Goal: Task Accomplishment & Management: Use online tool/utility

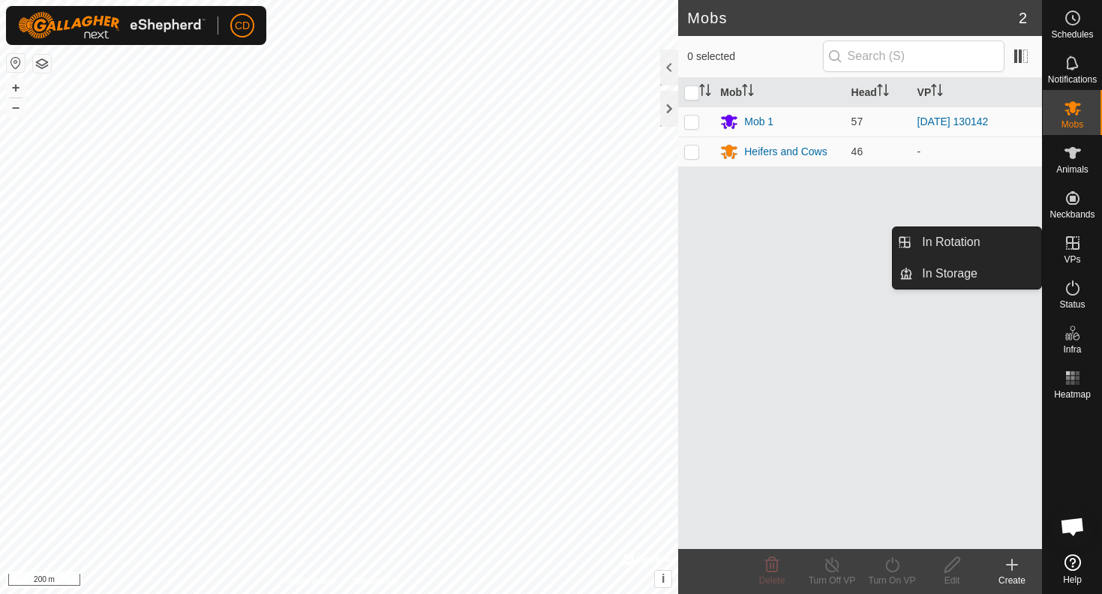
drag, startPoint x: 1060, startPoint y: 244, endPoint x: 1045, endPoint y: 244, distance: 15.0
click at [1045, 244] on div "VPs" at bounding box center [1072, 247] width 59 height 45
click at [994, 242] on link "In Rotation" at bounding box center [977, 242] width 128 height 30
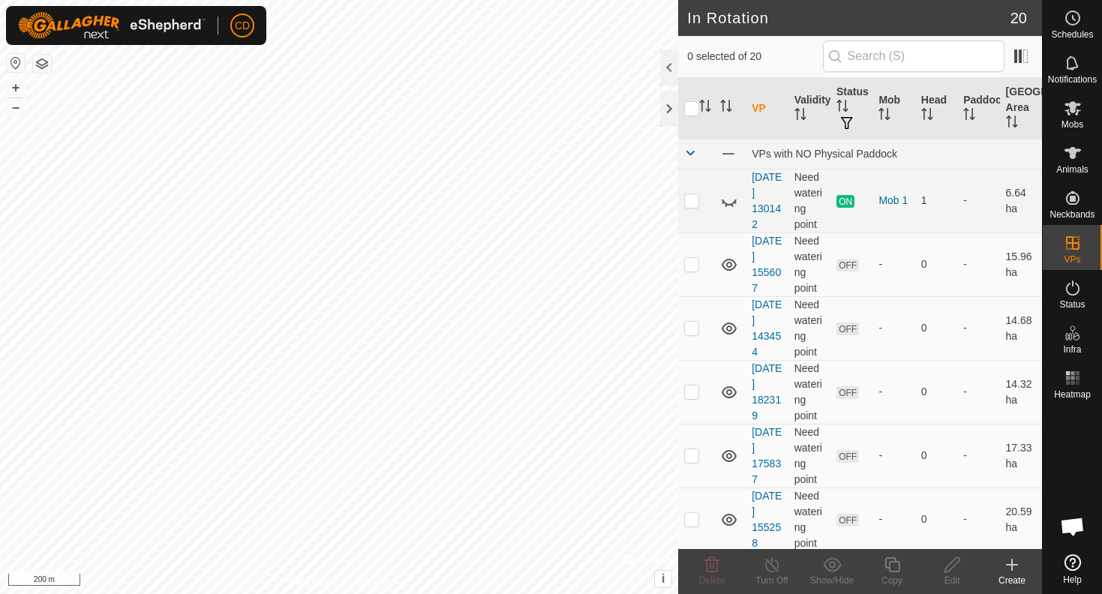
click at [1008, 558] on icon at bounding box center [1012, 565] width 18 height 18
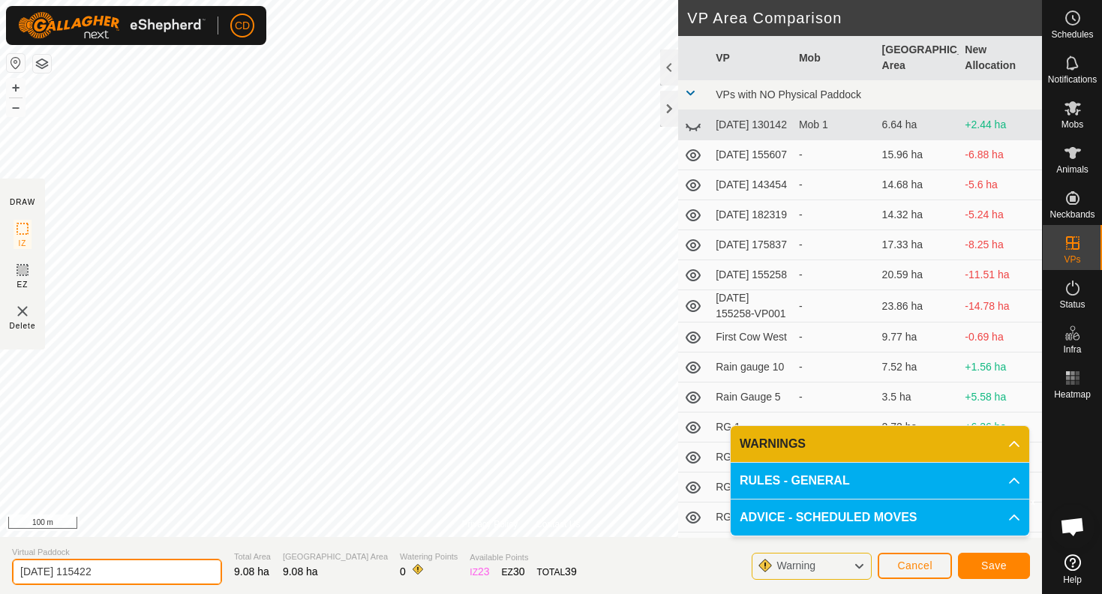
click at [137, 562] on input "2025-09-29 115422" at bounding box center [117, 572] width 210 height 26
click at [127, 577] on input "2025-09-29 115422" at bounding box center [117, 572] width 210 height 26
type input "2"
type input "gravel pit west"
click at [983, 561] on span "Save" at bounding box center [994, 566] width 26 height 12
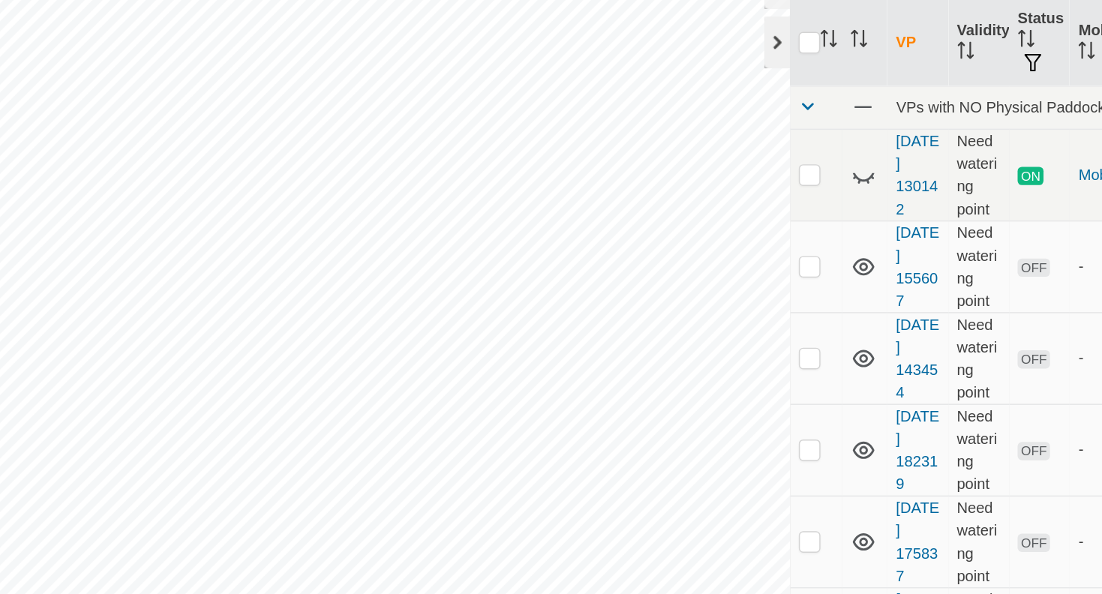
click at [660, 91] on div at bounding box center [669, 109] width 18 height 36
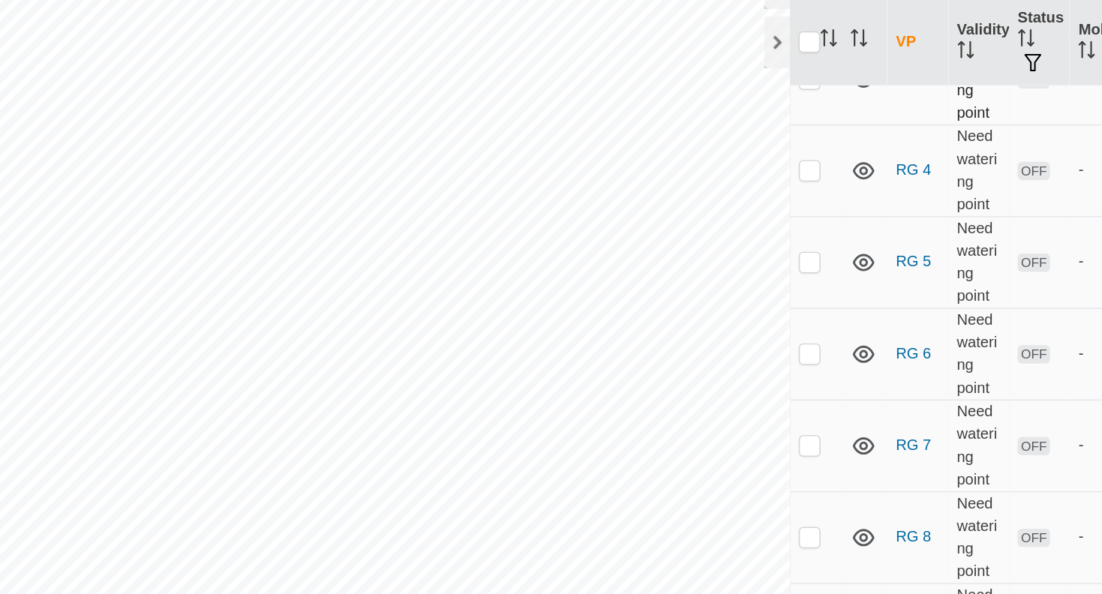
scroll to position [992, 0]
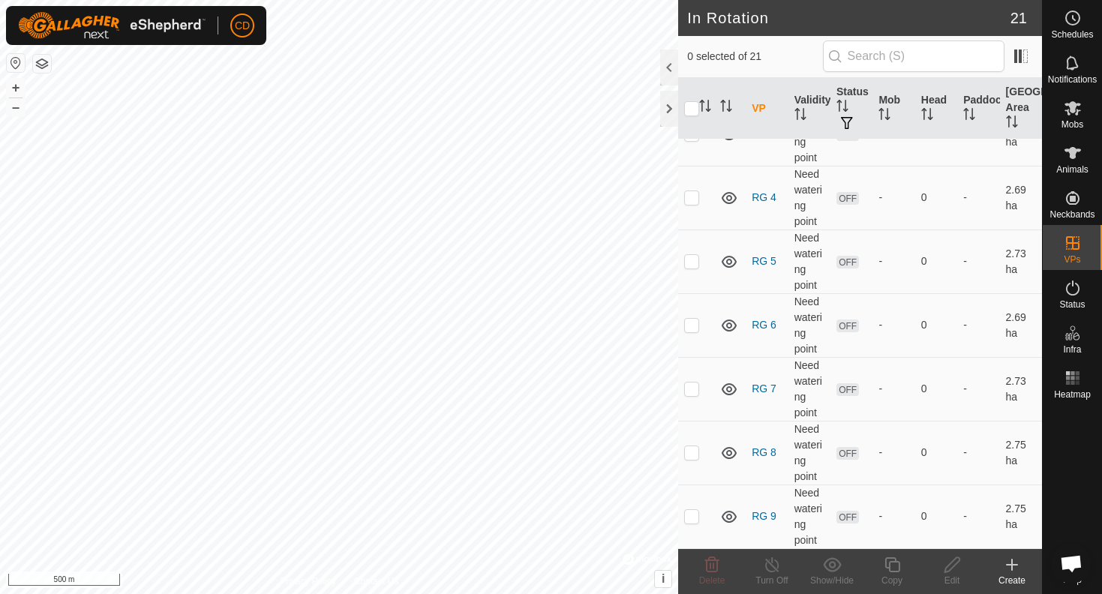
click at [1021, 574] on div "Create" at bounding box center [1012, 581] width 60 height 14
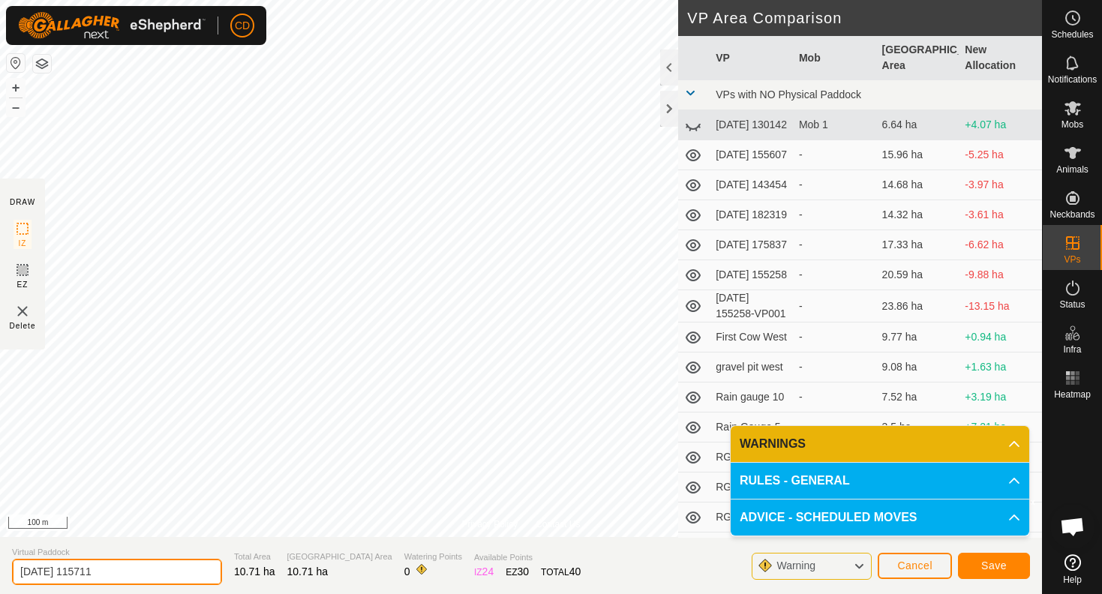
drag, startPoint x: 115, startPoint y: 569, endPoint x: -1, endPoint y: 510, distance: 129.8
click at [0, 510] on html "CD Schedules Notifications Mobs Animals Neckbands VPs Status Infra Heatmap Help…" at bounding box center [551, 297] width 1102 height 594
type input "gravel [GEOGRAPHIC_DATA]"
click at [988, 564] on span "Save" at bounding box center [994, 566] width 26 height 12
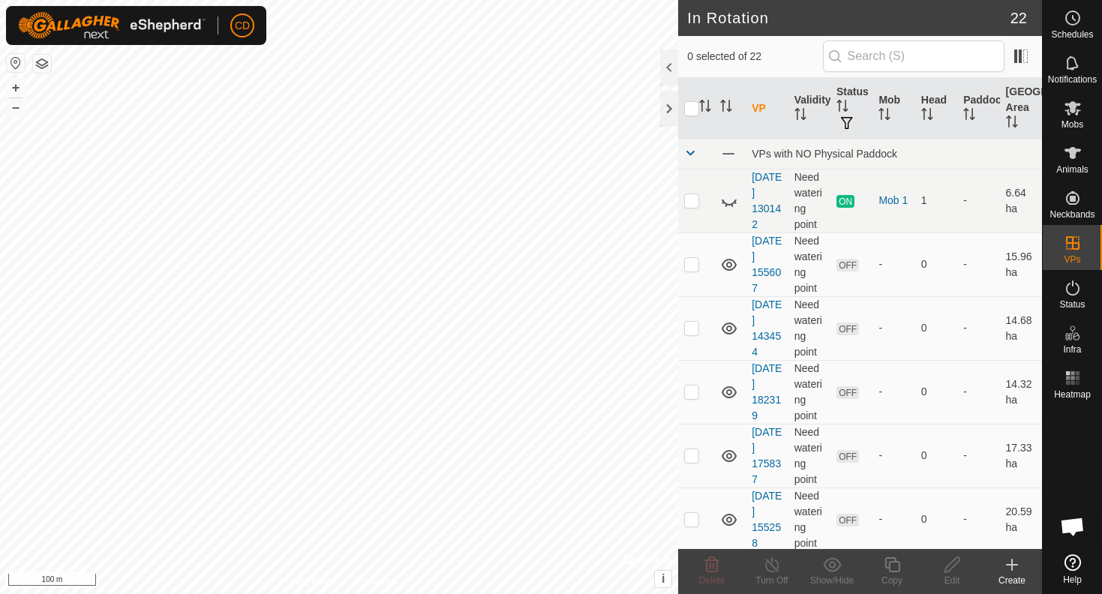
checkbox input "true"
checkbox input "false"
click at [1073, 125] on span "Mobs" at bounding box center [1072, 124] width 22 height 9
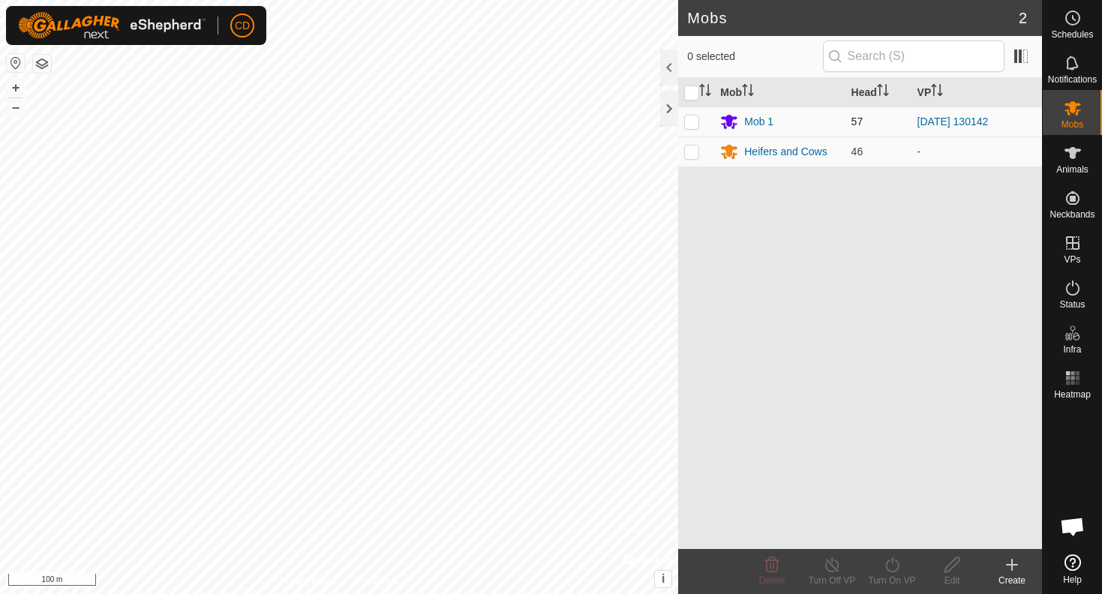
click at [689, 119] on p-checkbox at bounding box center [691, 122] width 15 height 12
checkbox input "true"
click at [891, 563] on icon at bounding box center [892, 565] width 19 height 18
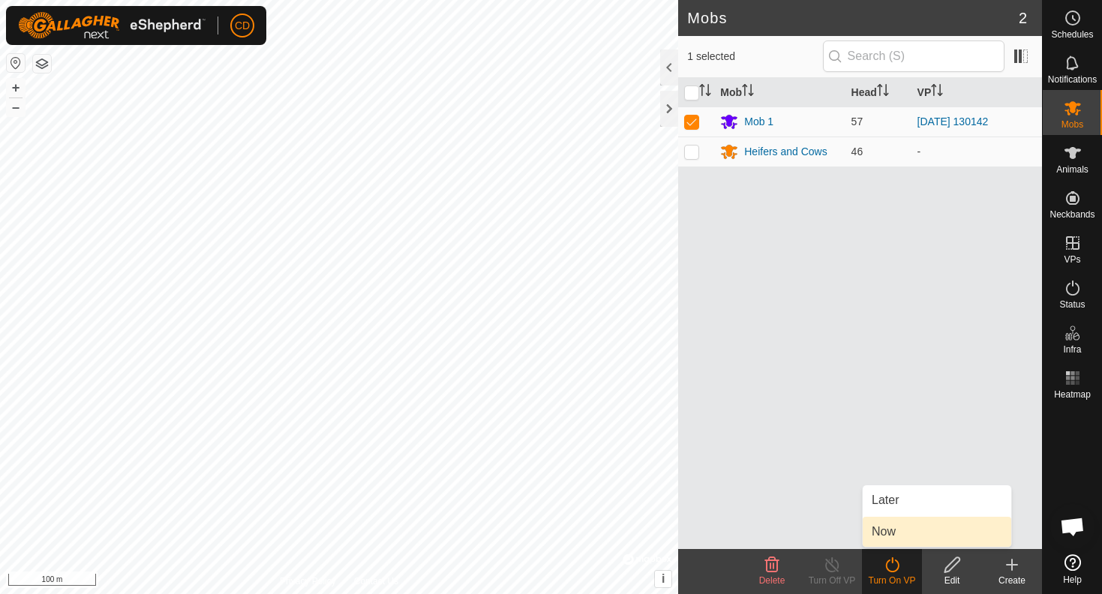
click at [893, 533] on link "Now" at bounding box center [937, 532] width 149 height 30
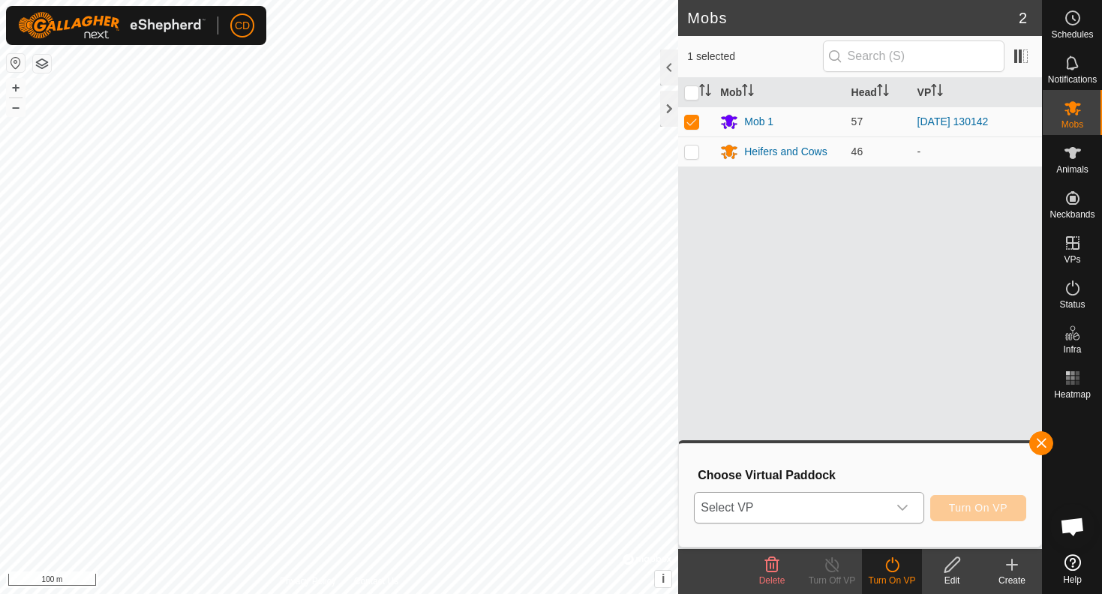
click at [892, 507] on div "dropdown trigger" at bounding box center [902, 508] width 30 height 30
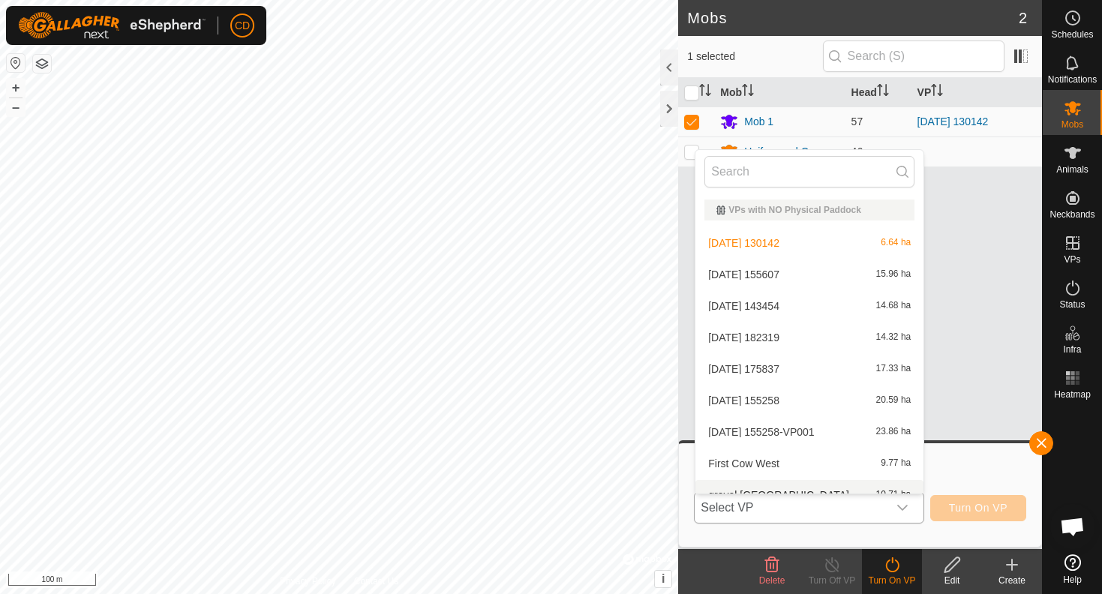
scroll to position [17, 0]
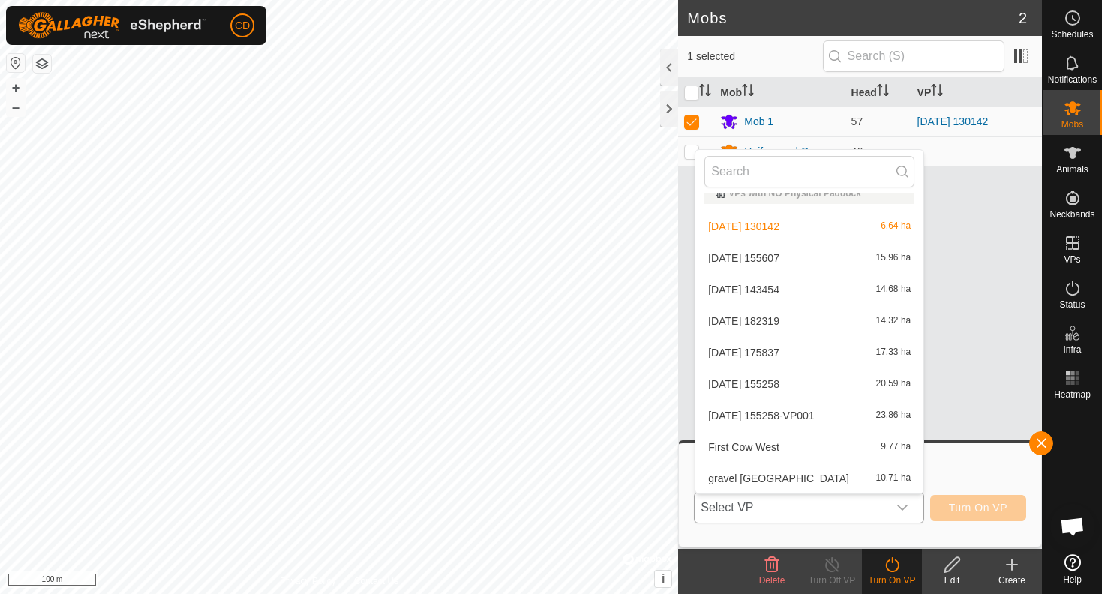
click at [828, 476] on li "gravel pit east 10.71 ha" at bounding box center [809, 479] width 228 height 30
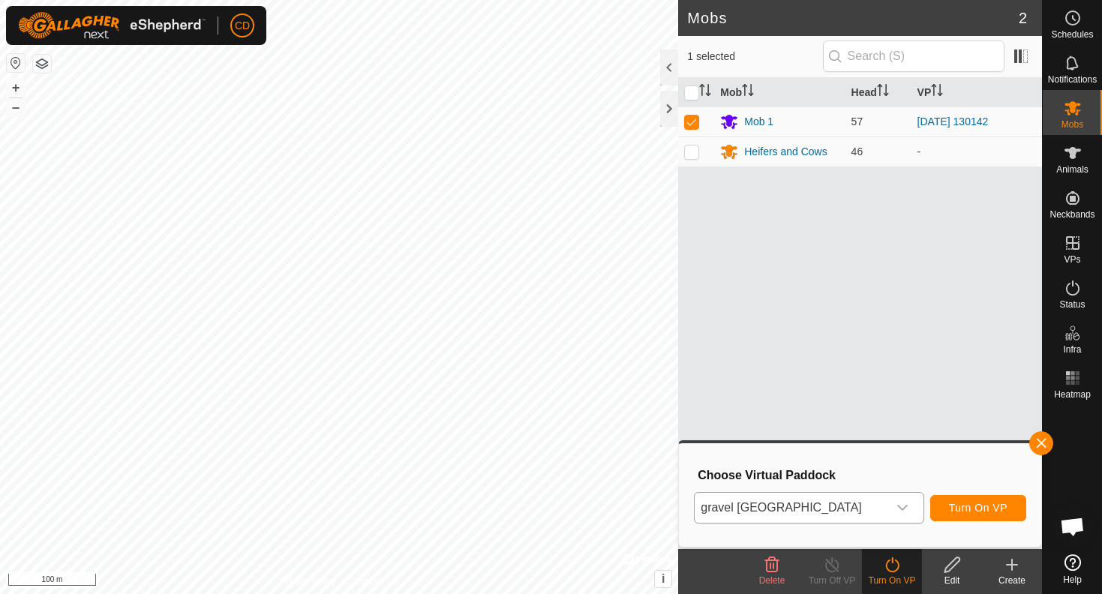
click at [968, 499] on button "Turn On VP" at bounding box center [978, 508] width 96 height 26
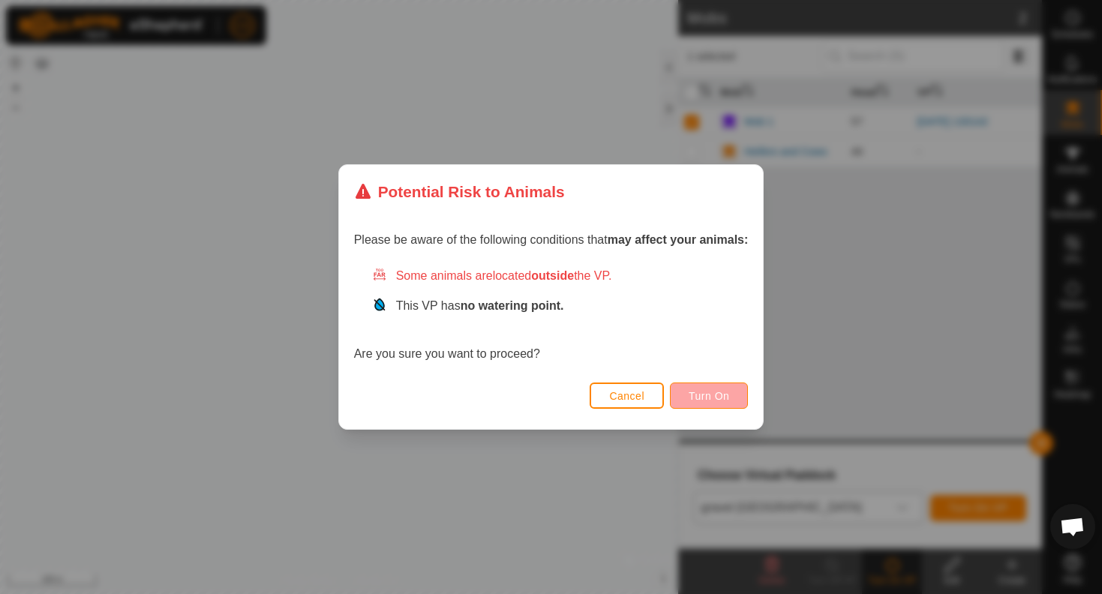
click at [720, 398] on span "Turn On" at bounding box center [709, 396] width 41 height 12
